Goal: Task Accomplishment & Management: Use online tool/utility

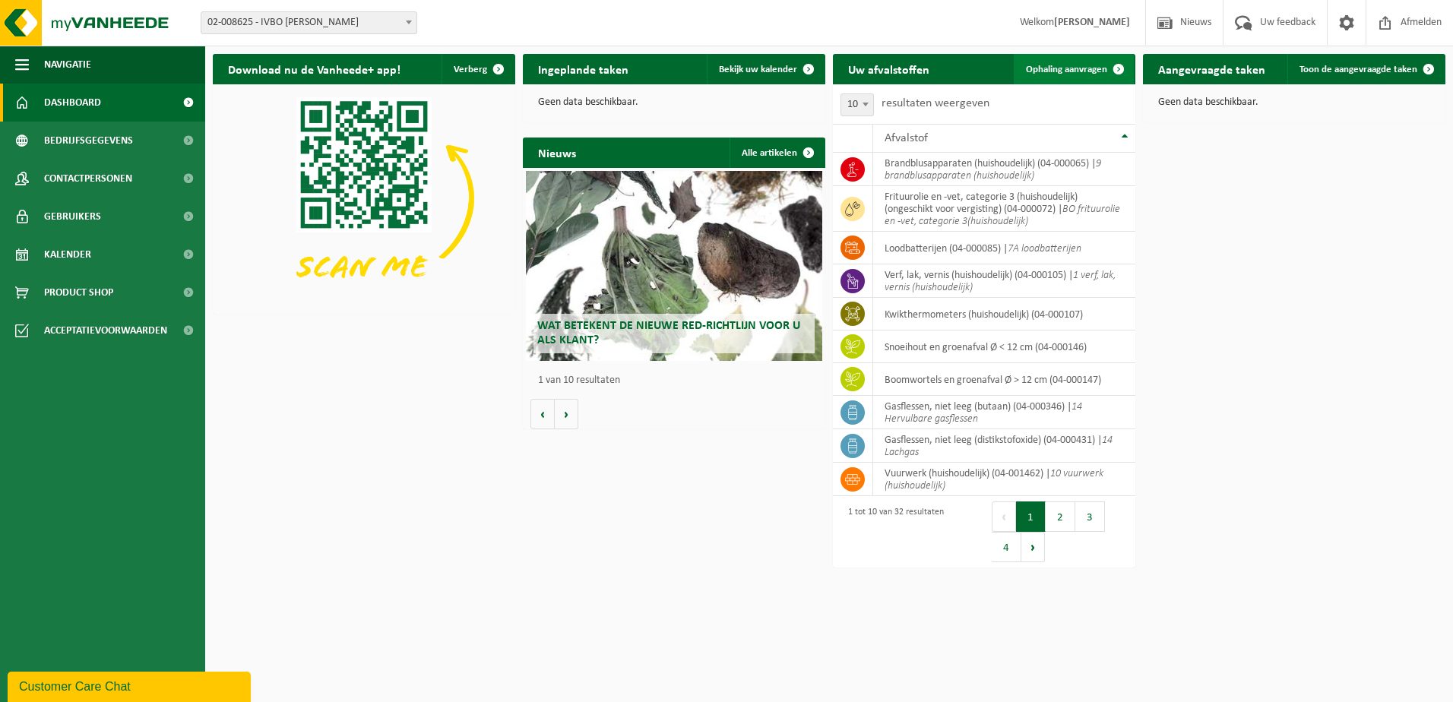
click at [1062, 66] on span "Ophaling aanvragen" at bounding box center [1066, 70] width 81 height 10
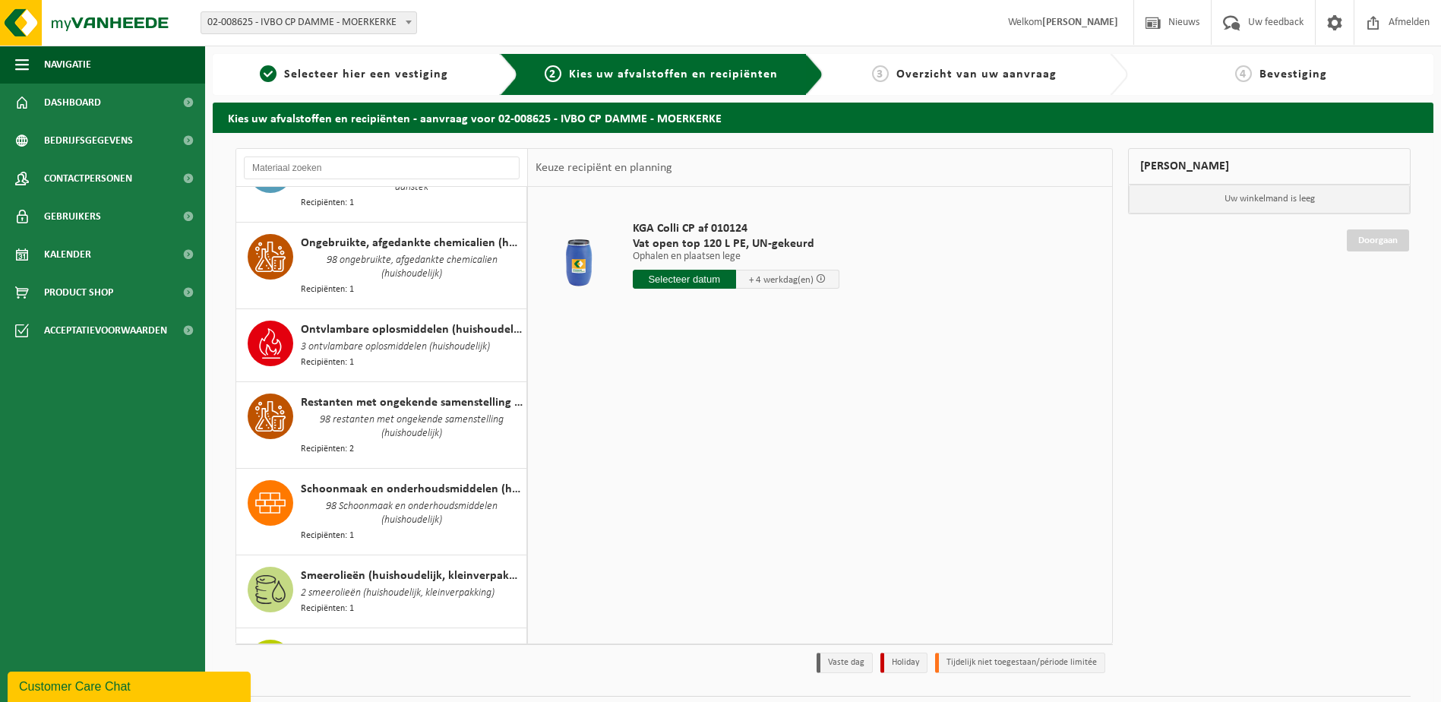
scroll to position [1595, 0]
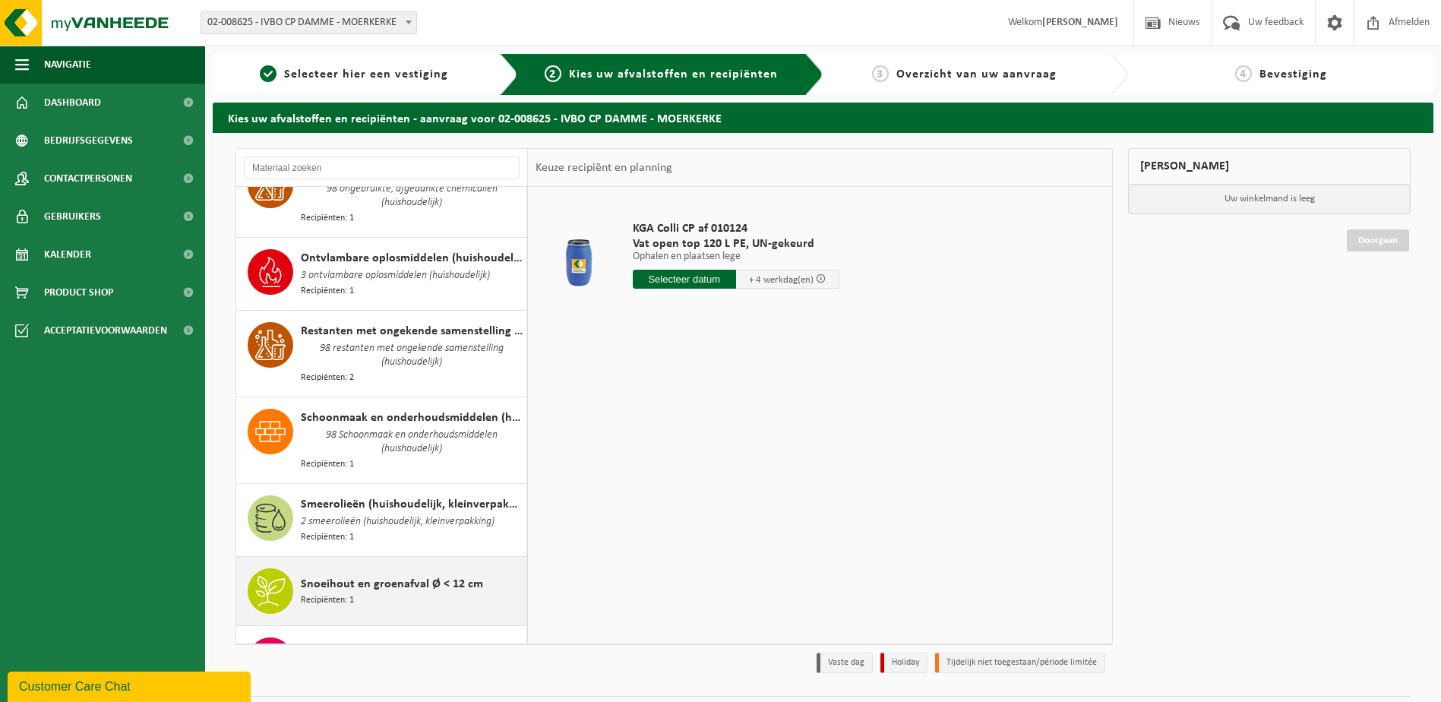
click at [381, 568] on div "Snoeihout en groenafval Ø < 12 cm Recipiënten: 1" at bounding box center [412, 591] width 222 height 46
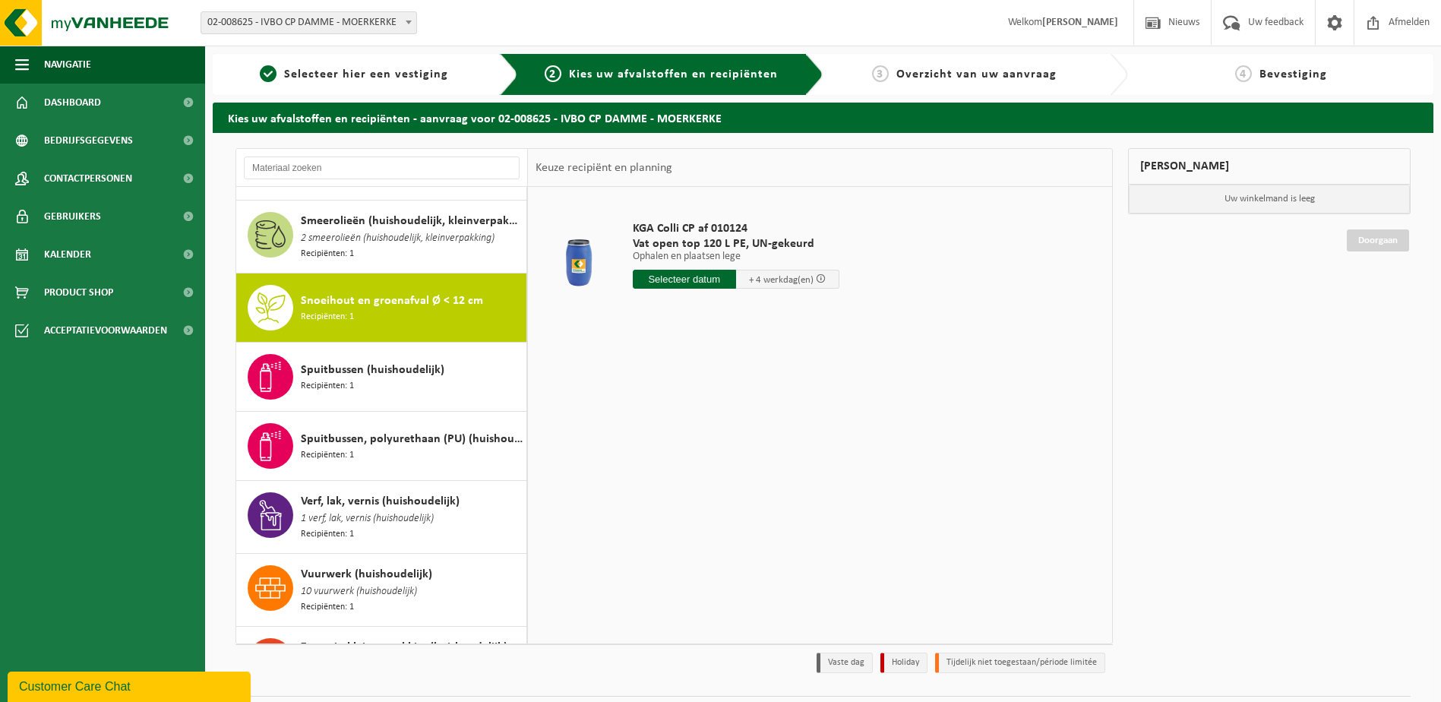
scroll to position [1879, 0]
click at [747, 281] on input "text" at bounding box center [693, 279] width 121 height 19
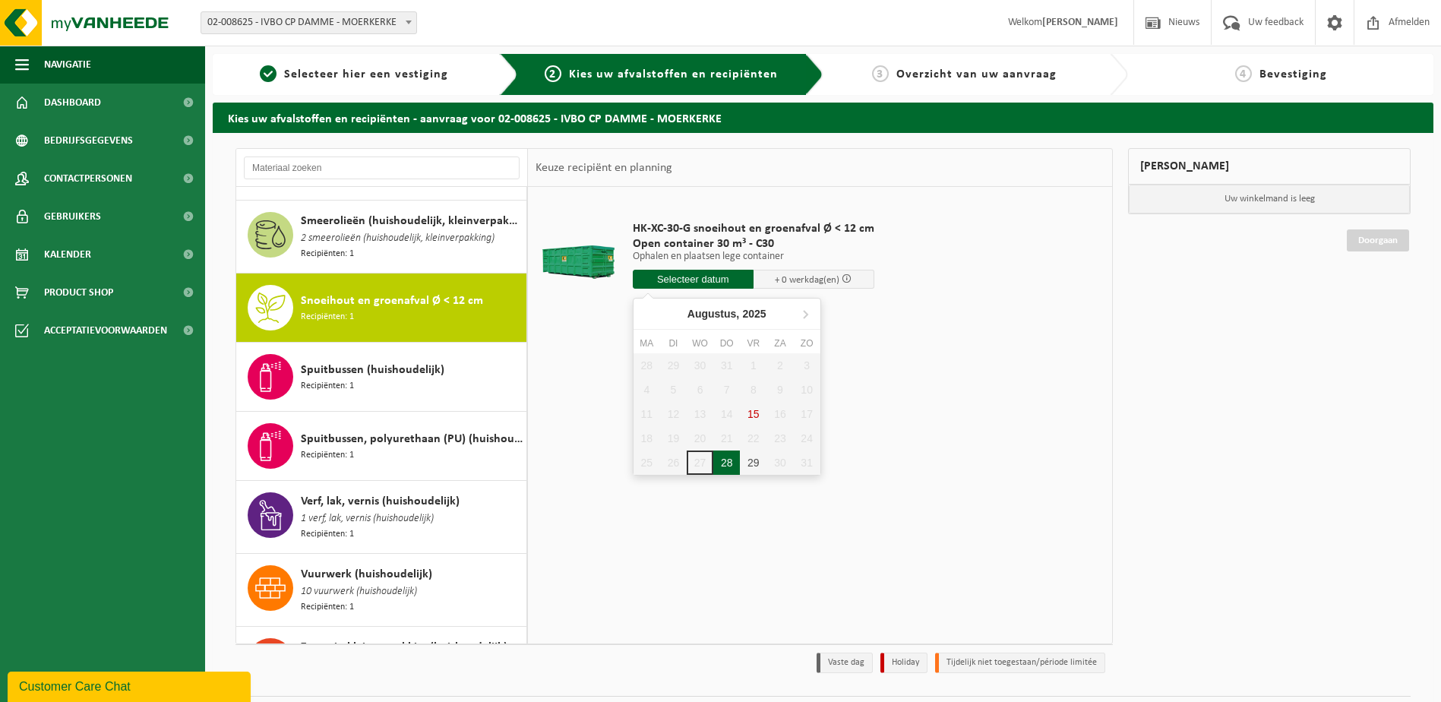
click at [722, 466] on div "28" at bounding box center [726, 462] width 27 height 24
type input "Van 2025-08-28"
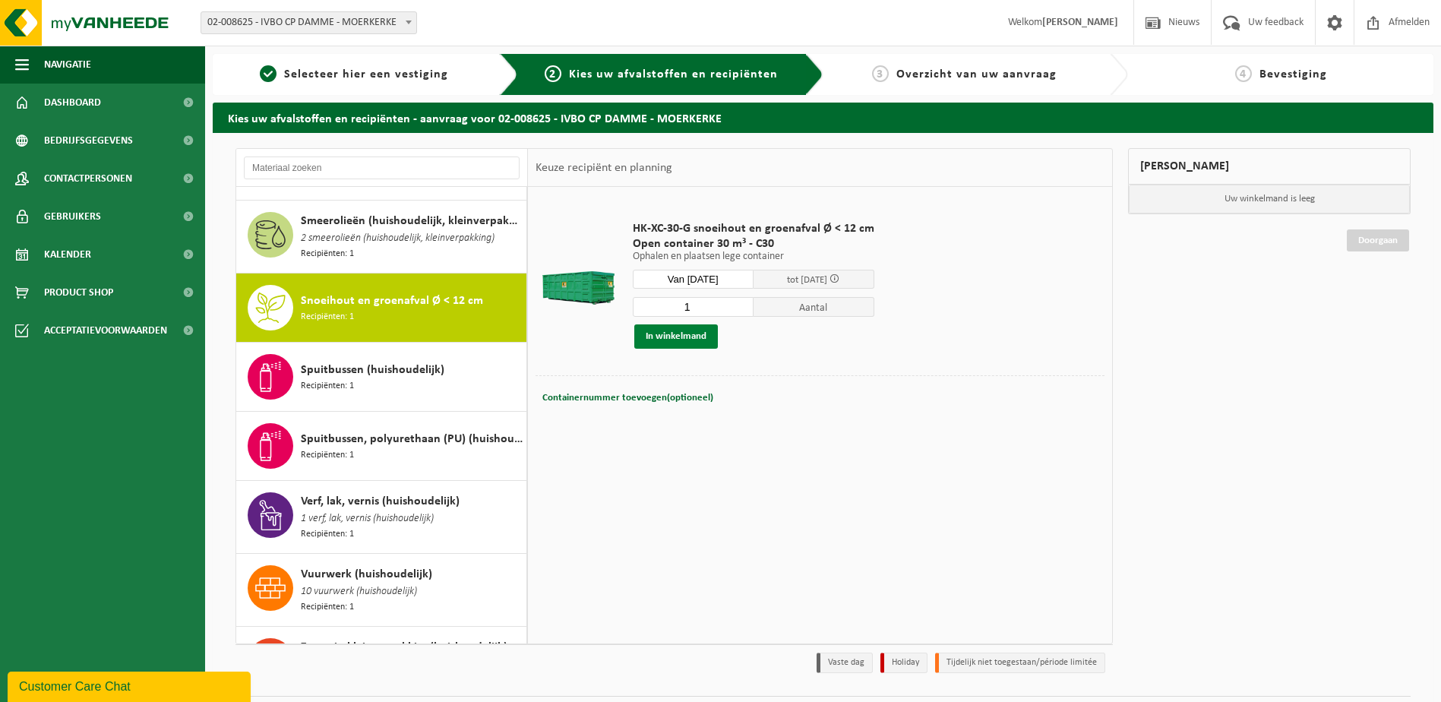
click at [702, 340] on button "In winkelmand" at bounding box center [676, 336] width 84 height 24
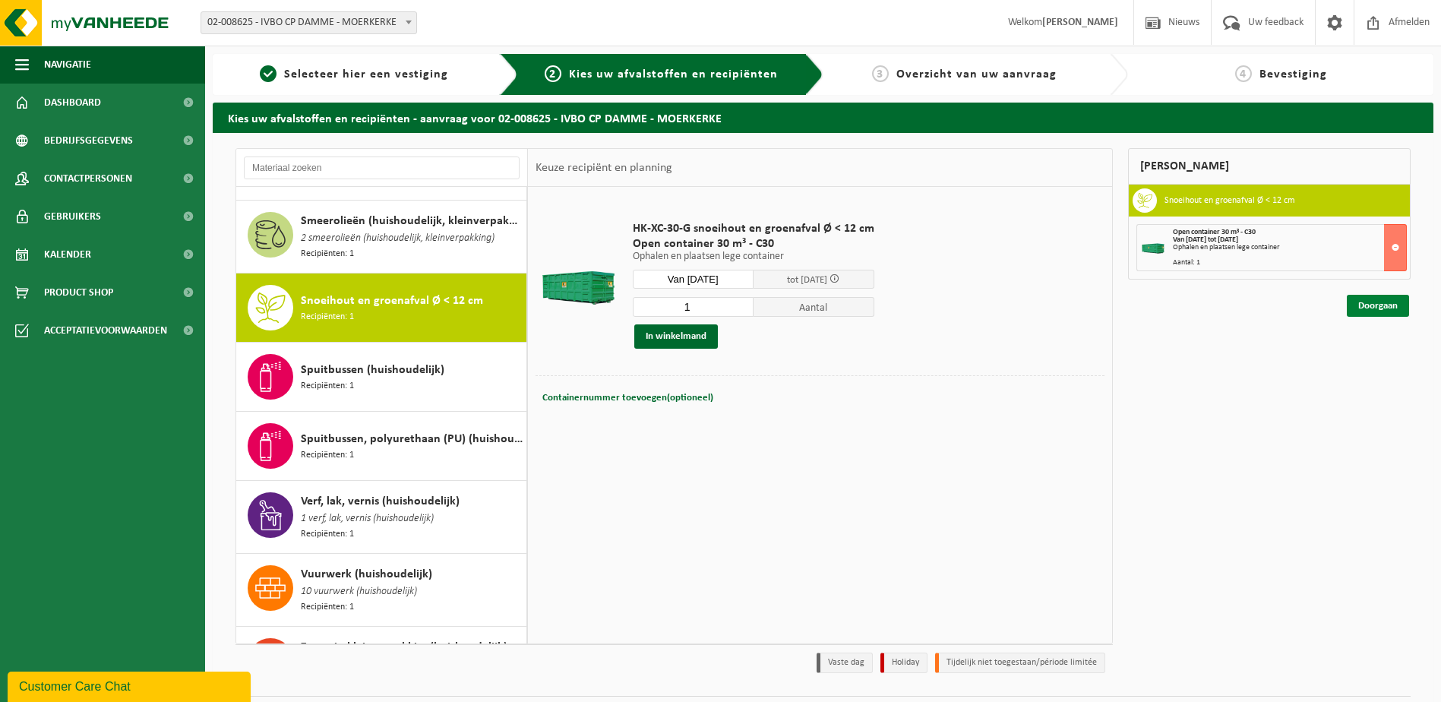
click at [1358, 306] on link "Doorgaan" at bounding box center [1378, 306] width 62 height 22
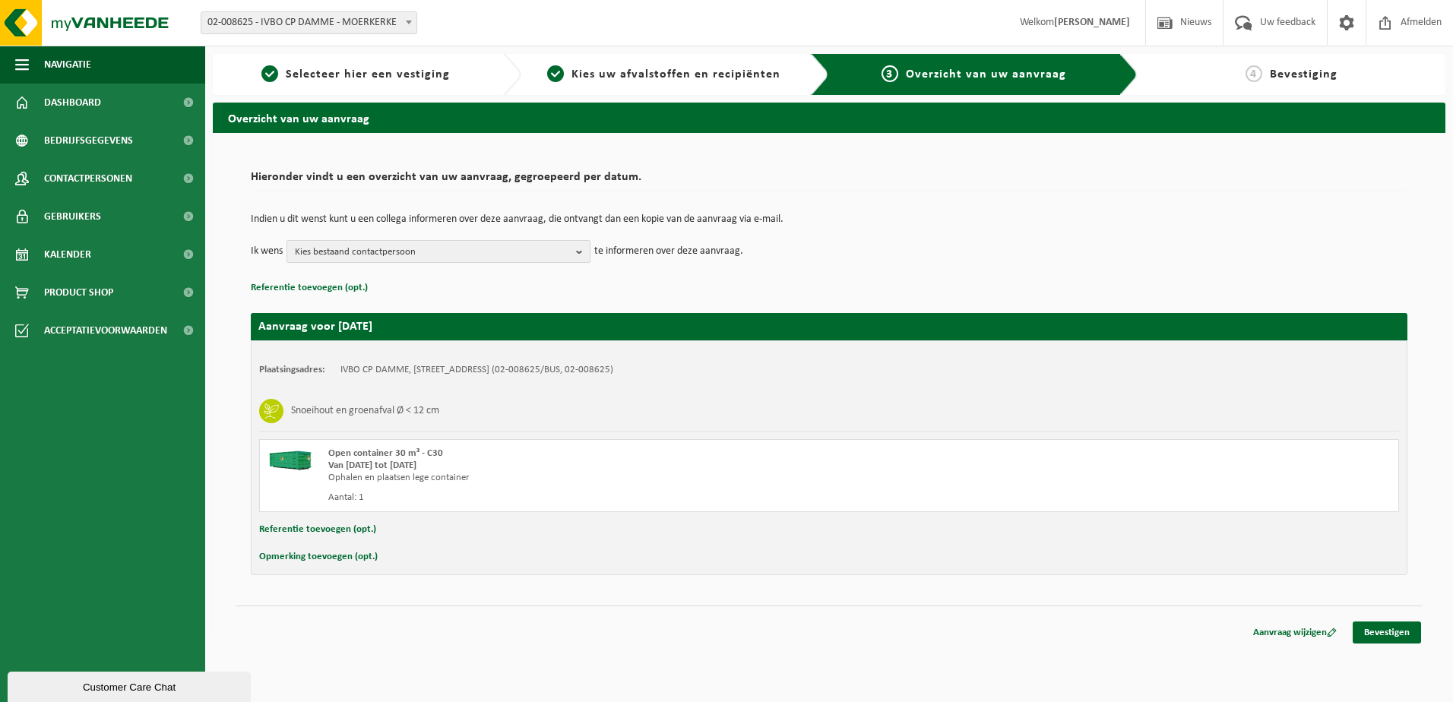
click at [388, 247] on span "Kies bestaand contactpersoon" at bounding box center [432, 252] width 275 height 23
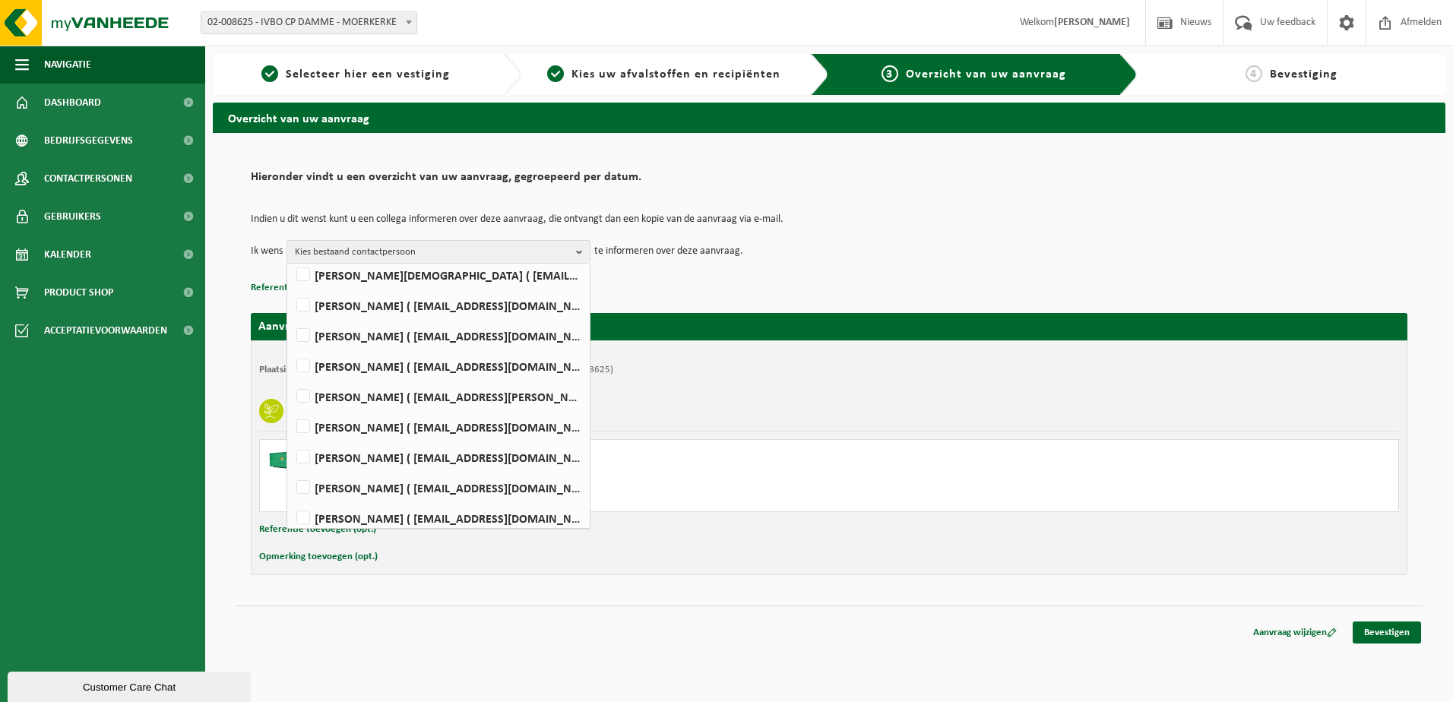
scroll to position [191, 0]
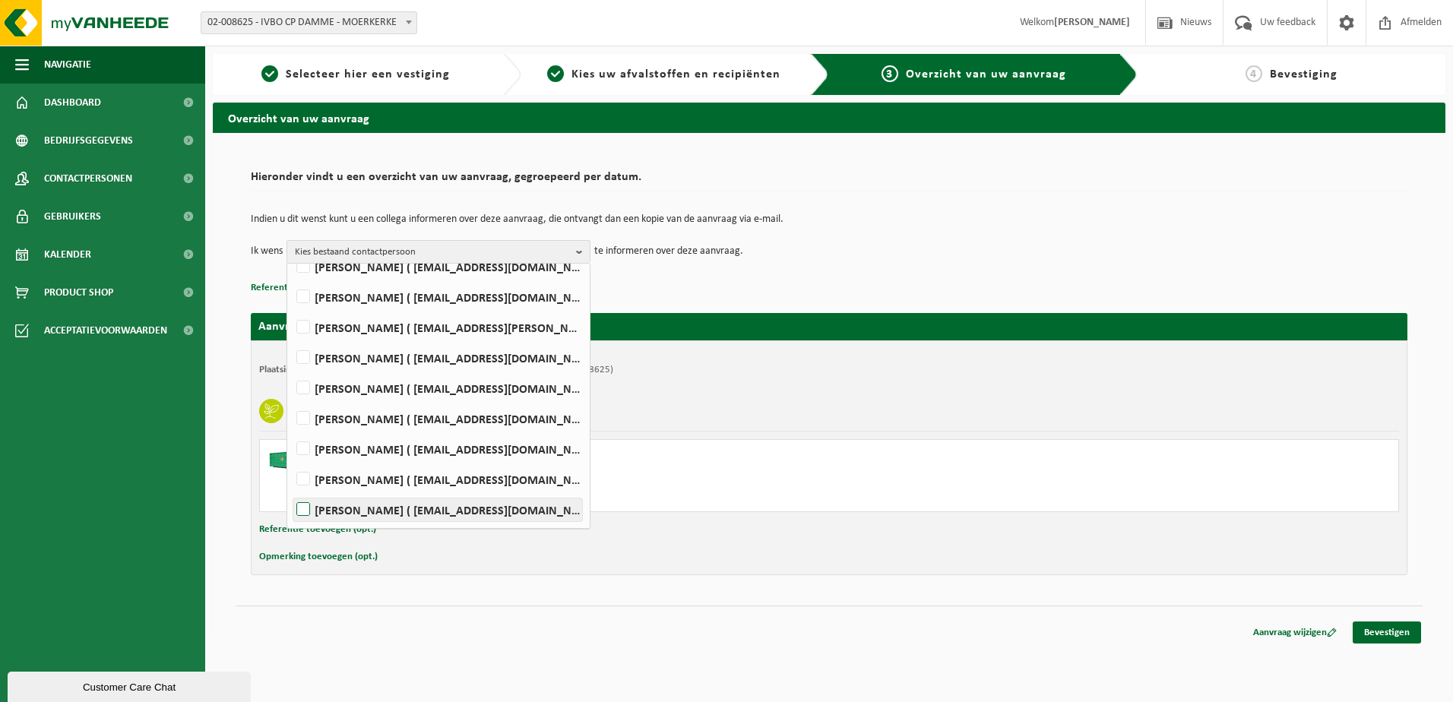
click at [386, 511] on label "KOEN VANNEVEL ( koen.vannevel@damme.be )" at bounding box center [437, 509] width 289 height 23
click at [291, 491] on input "KOEN VANNEVEL ( koen.vannevel@damme.be )" at bounding box center [290, 490] width 1 height 1
checkbox input "true"
click at [871, 261] on td "Ik wens KOEN VANNEVEL Alles selecteren Alles deselecteren Mara Barbiaux ( mara.…" at bounding box center [829, 251] width 1156 height 23
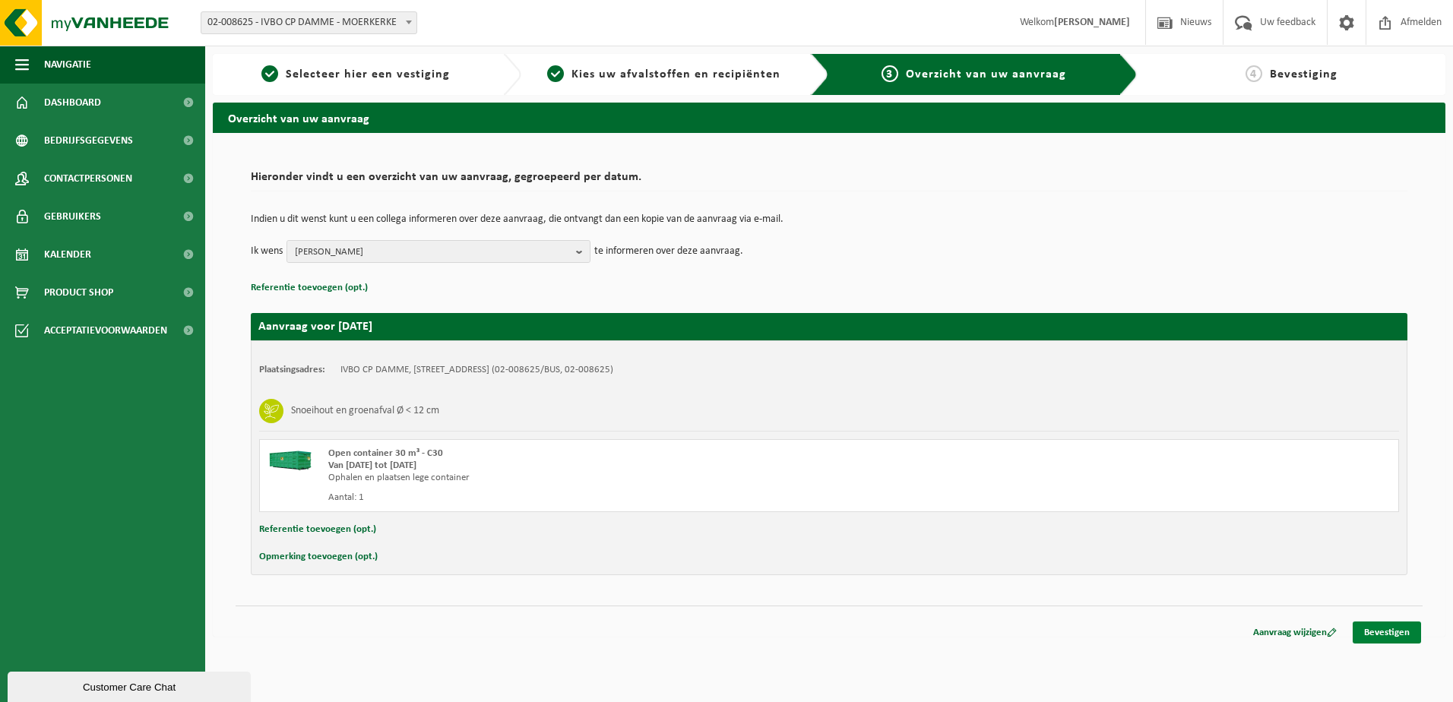
click at [1388, 625] on link "Bevestigen" at bounding box center [1386, 632] width 68 height 22
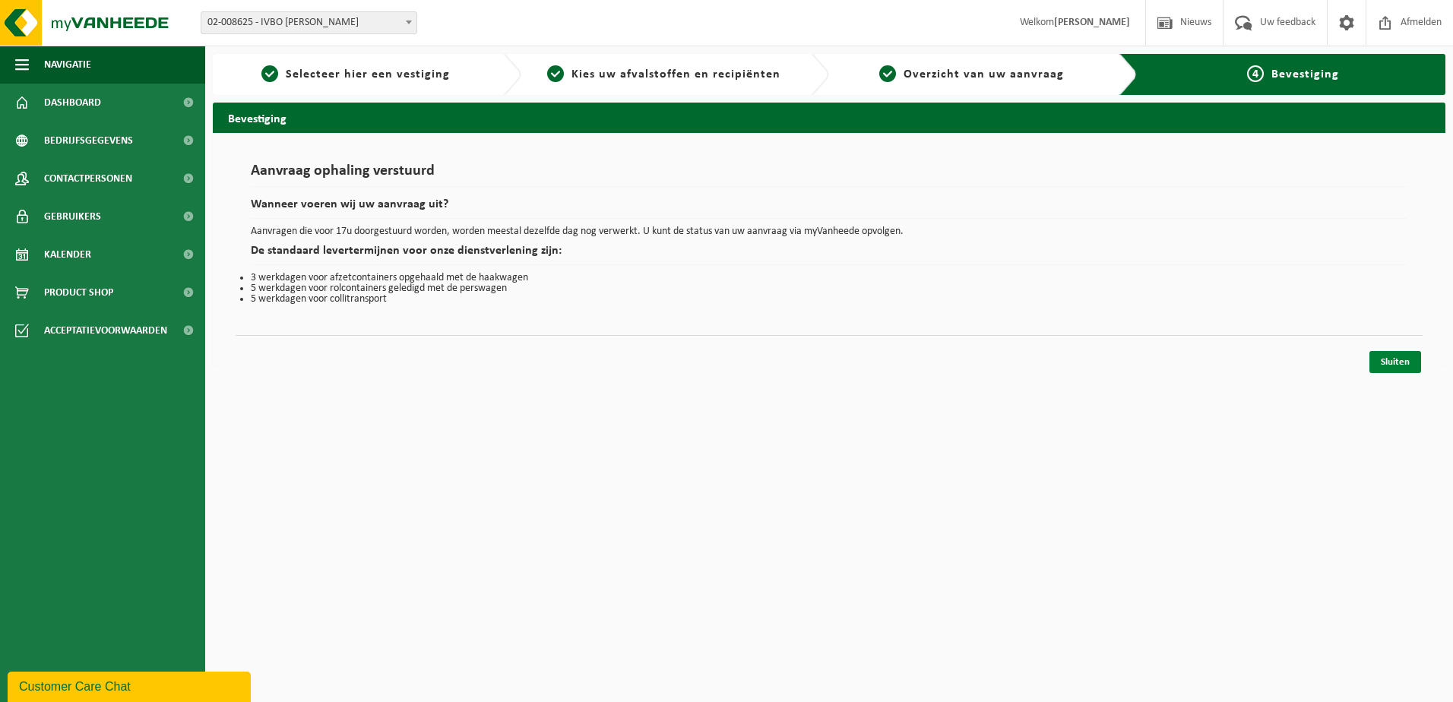
click at [1405, 358] on link "Sluiten" at bounding box center [1395, 362] width 52 height 22
